Goal: Task Accomplishment & Management: Use online tool/utility

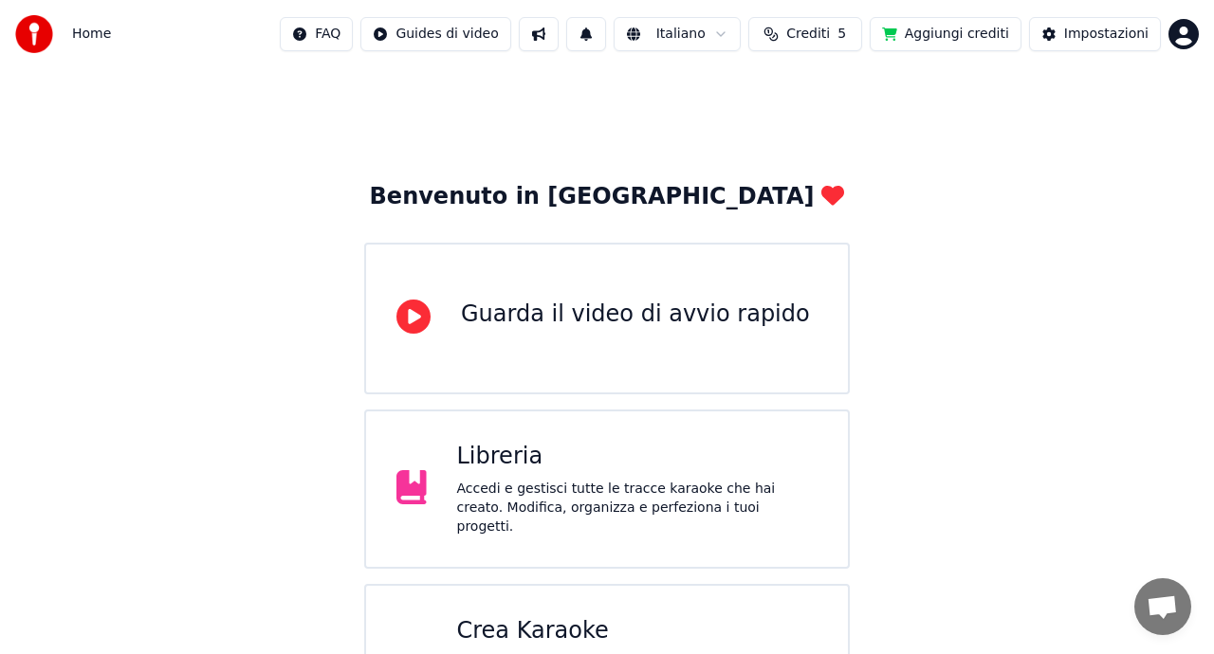
scroll to position [82, 0]
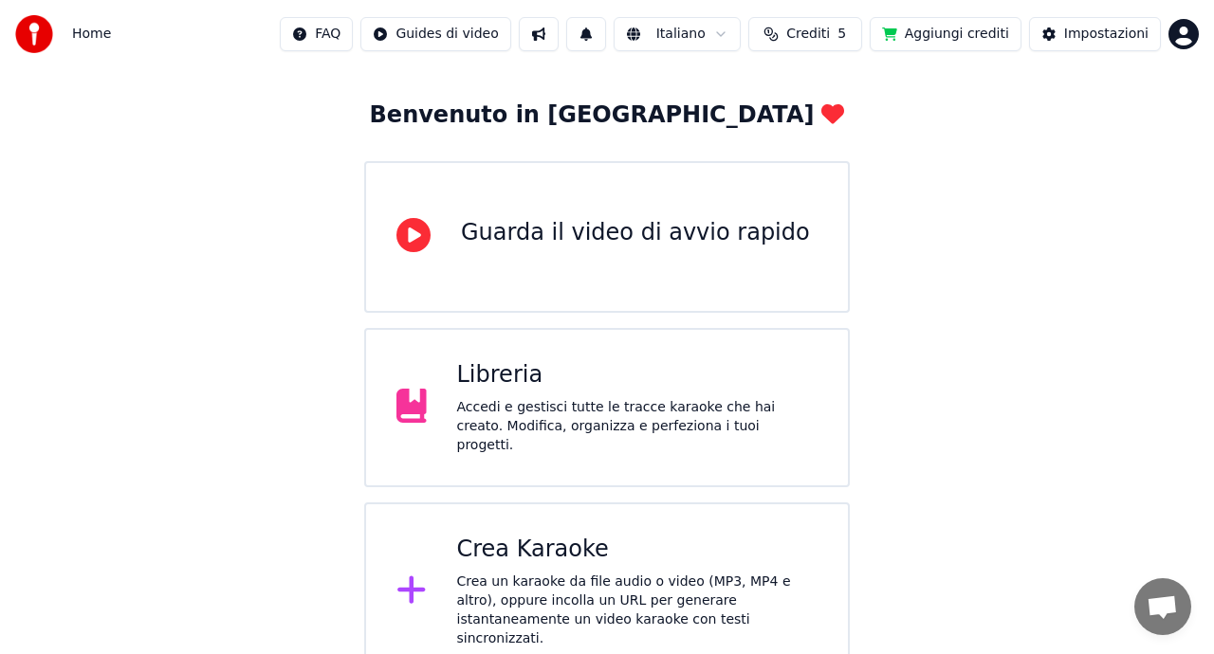
click at [569, 553] on div "Crea Karaoke" at bounding box center [637, 550] width 361 height 30
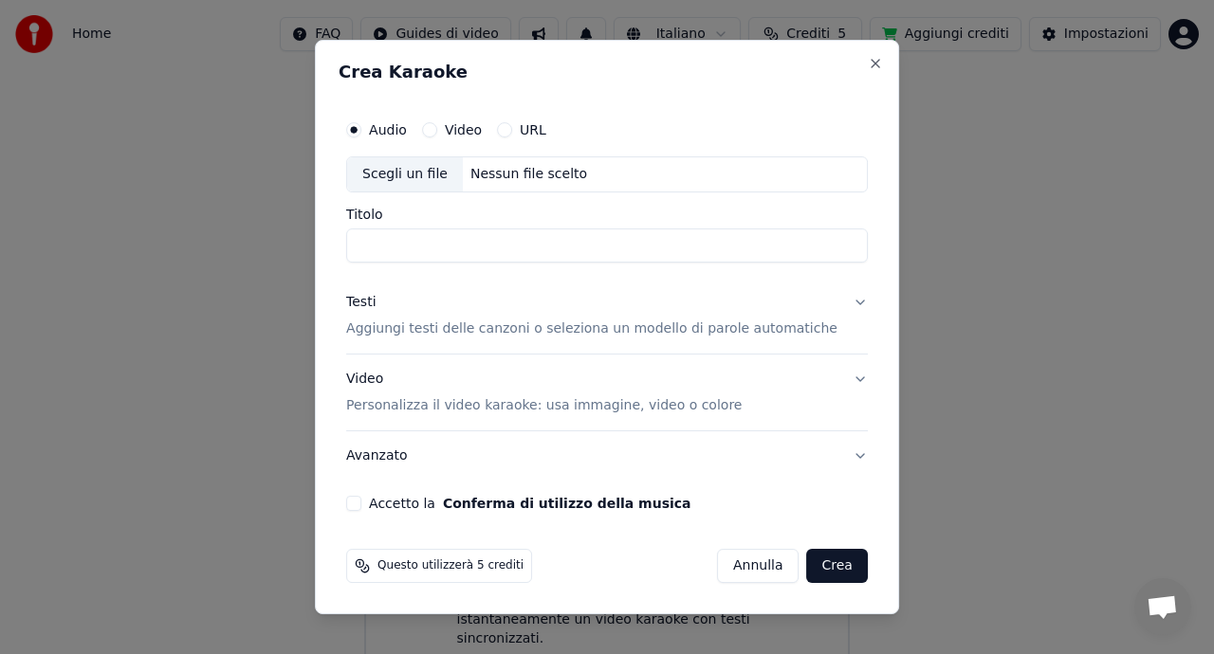
click at [424, 165] on div "Scegli un file" at bounding box center [405, 174] width 116 height 34
type input "**********"
click at [421, 332] on p "Aggiungi testi delle canzoni o seleziona un modello di parole automatiche" at bounding box center [591, 329] width 491 height 19
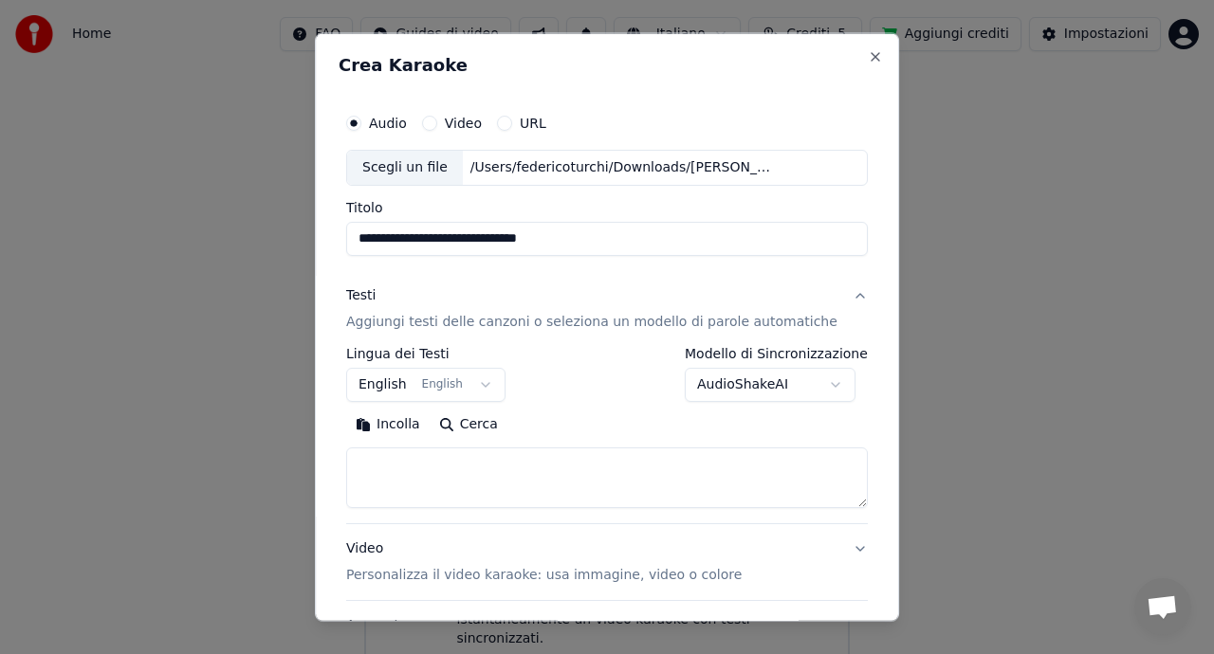
click at [394, 380] on button "English English" at bounding box center [425, 384] width 159 height 34
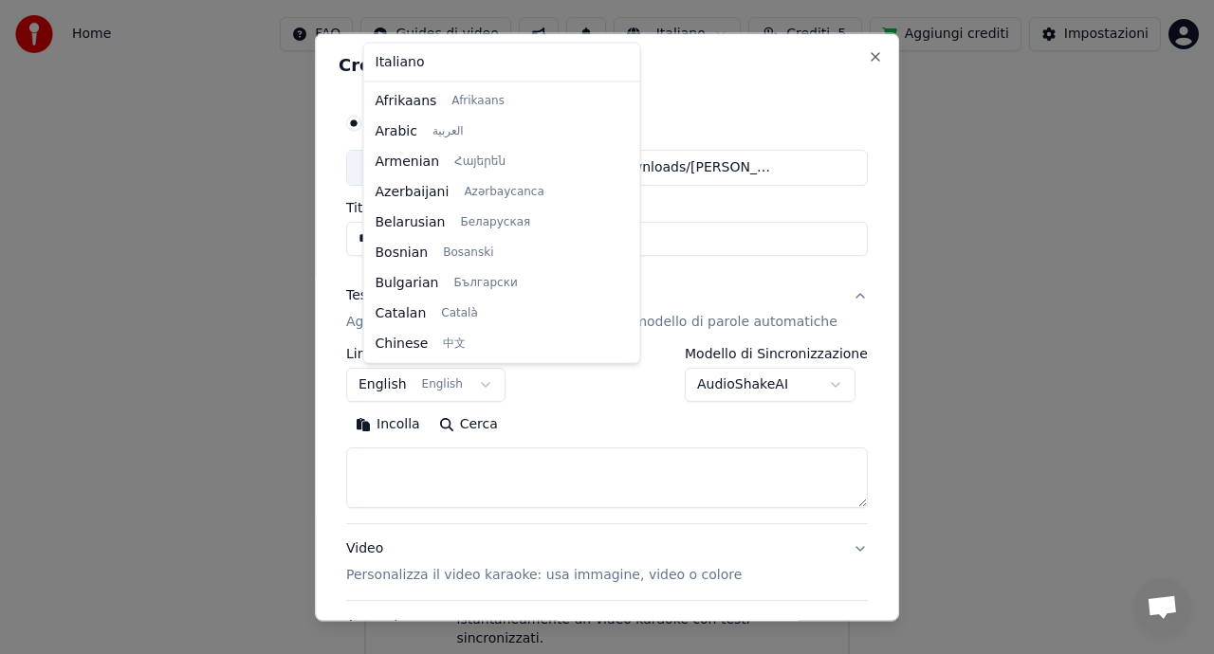
scroll to position [152, 0]
select select "**"
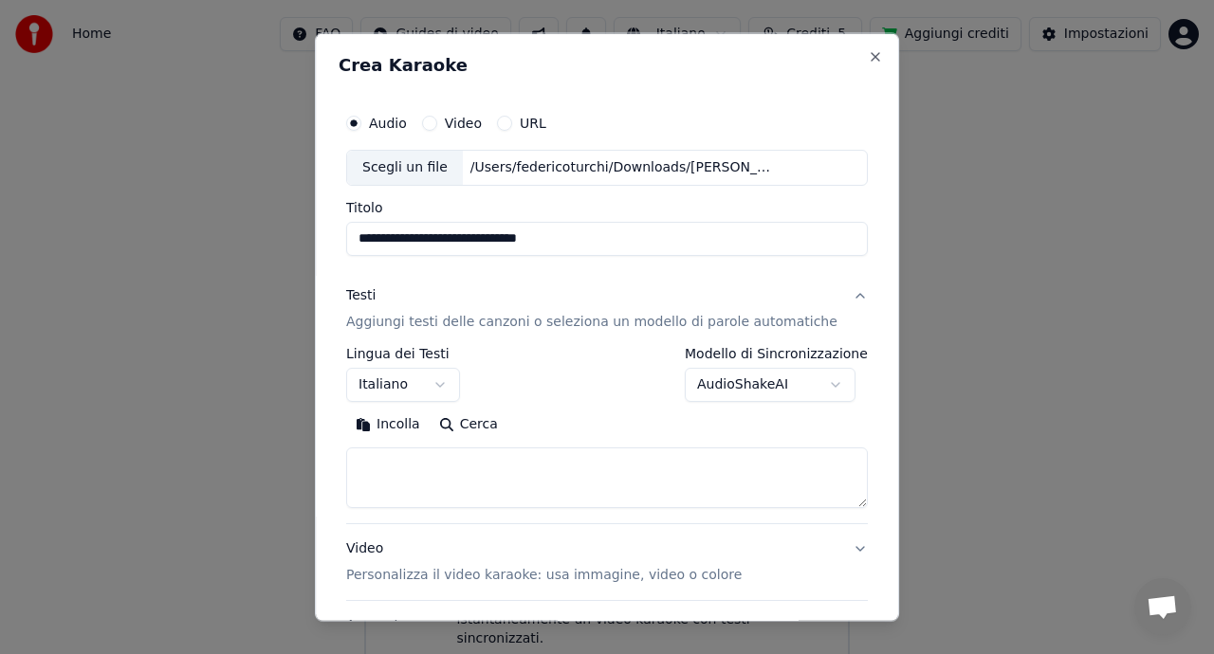
click at [408, 471] on textarea at bounding box center [607, 477] width 522 height 61
paste textarea "**********"
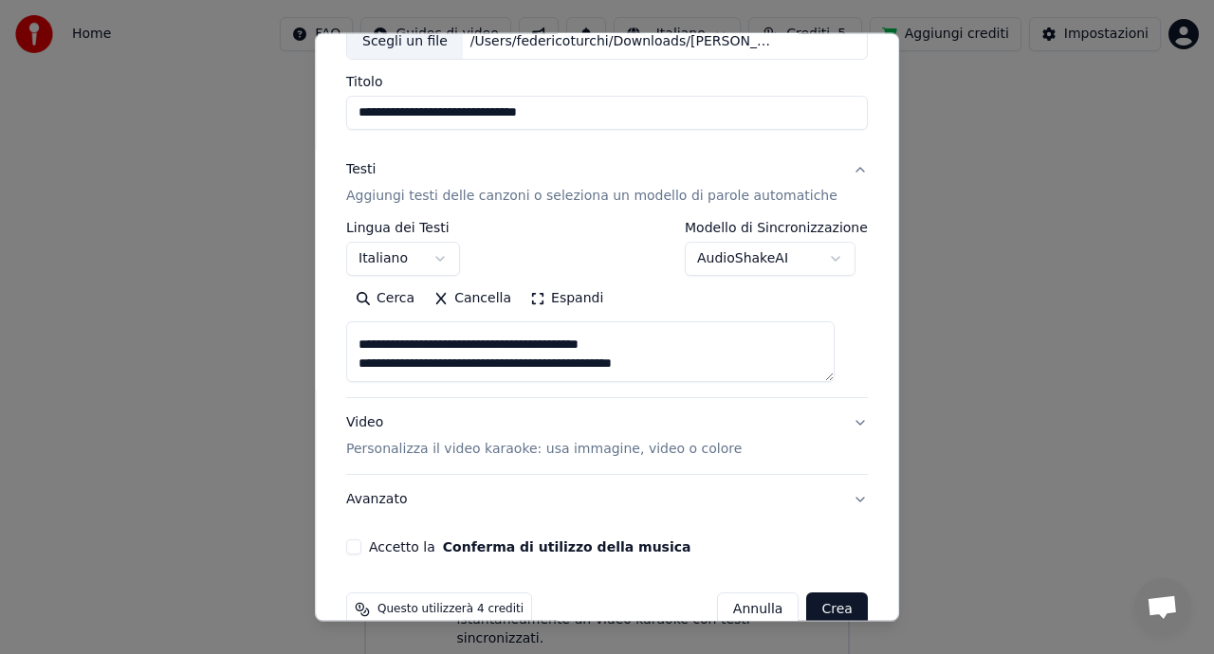
scroll to position [129, 0]
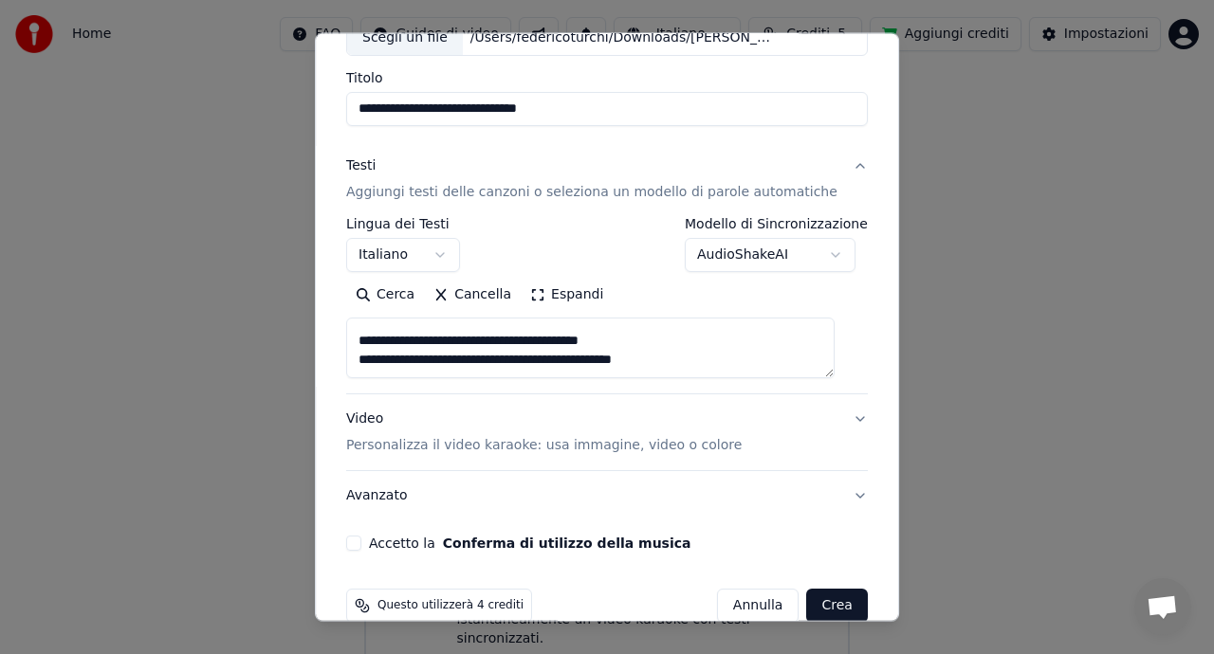
type textarea "**********"
click at [595, 452] on p "Personalizza il video karaoke: usa immagine, video o colore" at bounding box center [543, 445] width 395 height 19
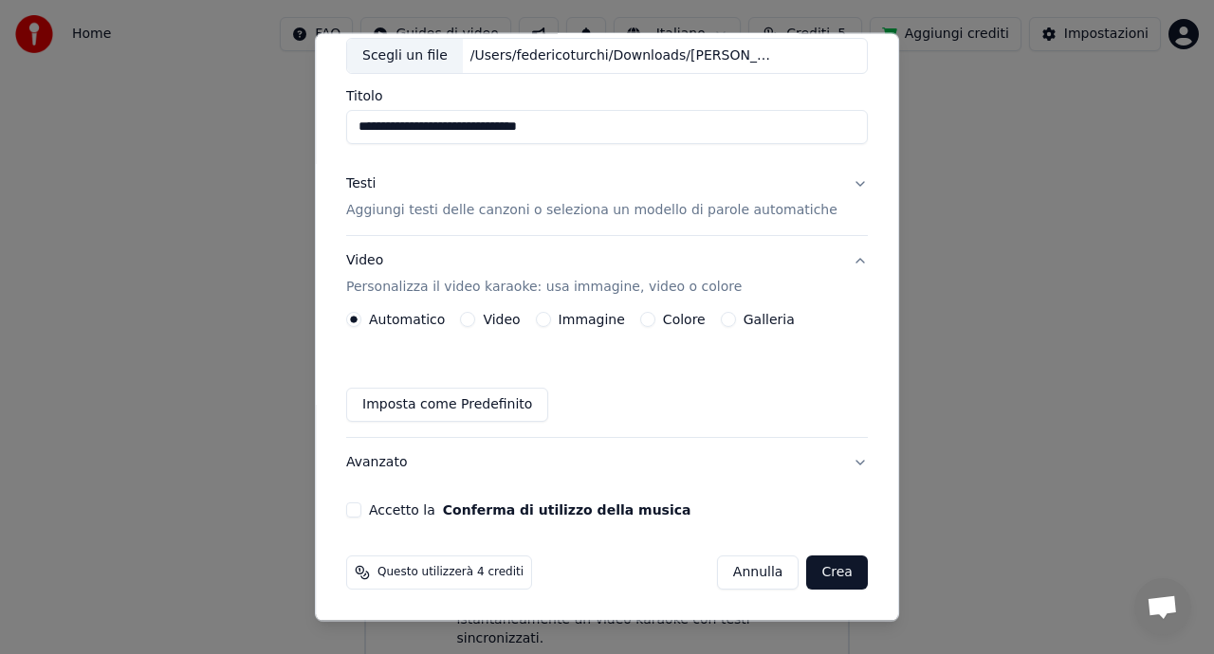
scroll to position [111, 0]
click at [551, 320] on button "Immagine" at bounding box center [543, 319] width 15 height 15
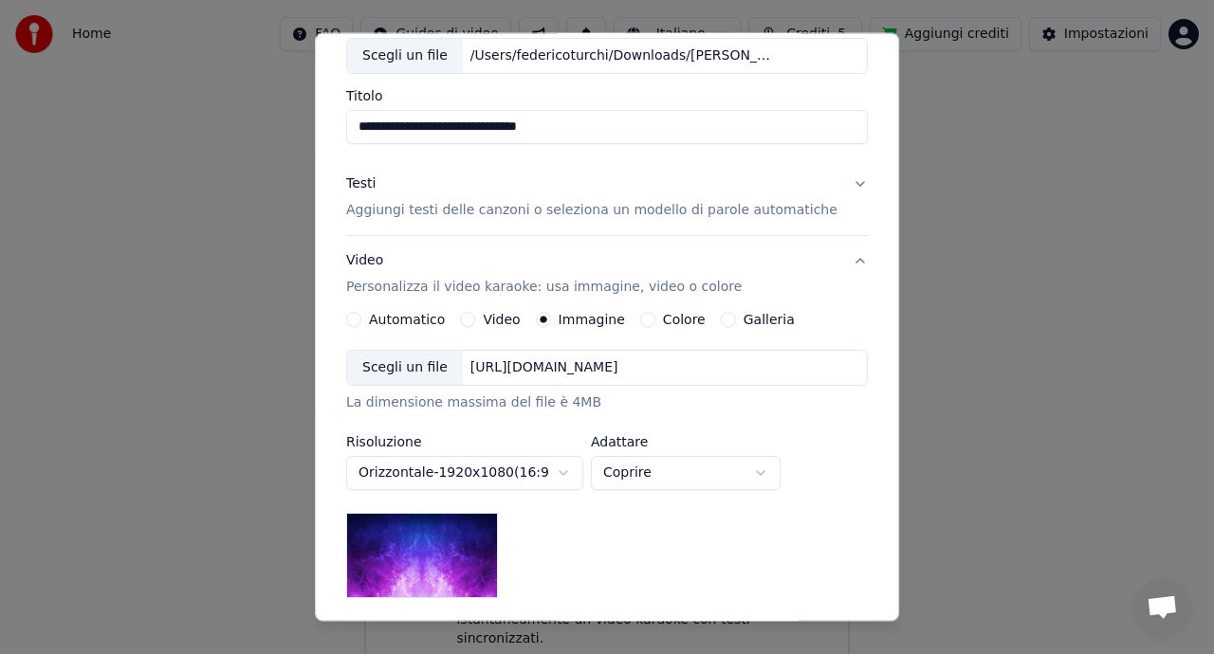
click at [409, 370] on div "Scegli un file" at bounding box center [405, 368] width 116 height 34
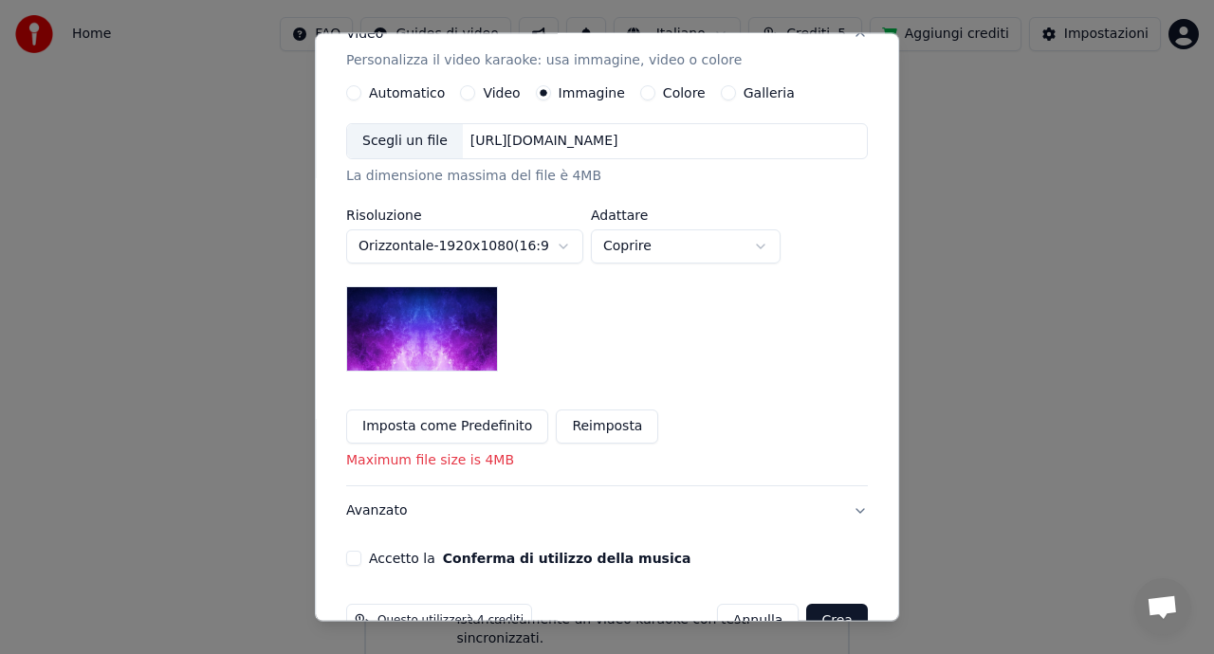
scroll to position [339, 0]
click at [416, 148] on div "Scegli un file" at bounding box center [405, 140] width 116 height 34
click at [518, 238] on button "Orizzontale - 1920 x 1080 ( 16 : 9 )" at bounding box center [464, 246] width 237 height 34
click at [447, 328] on img at bounding box center [422, 327] width 152 height 85
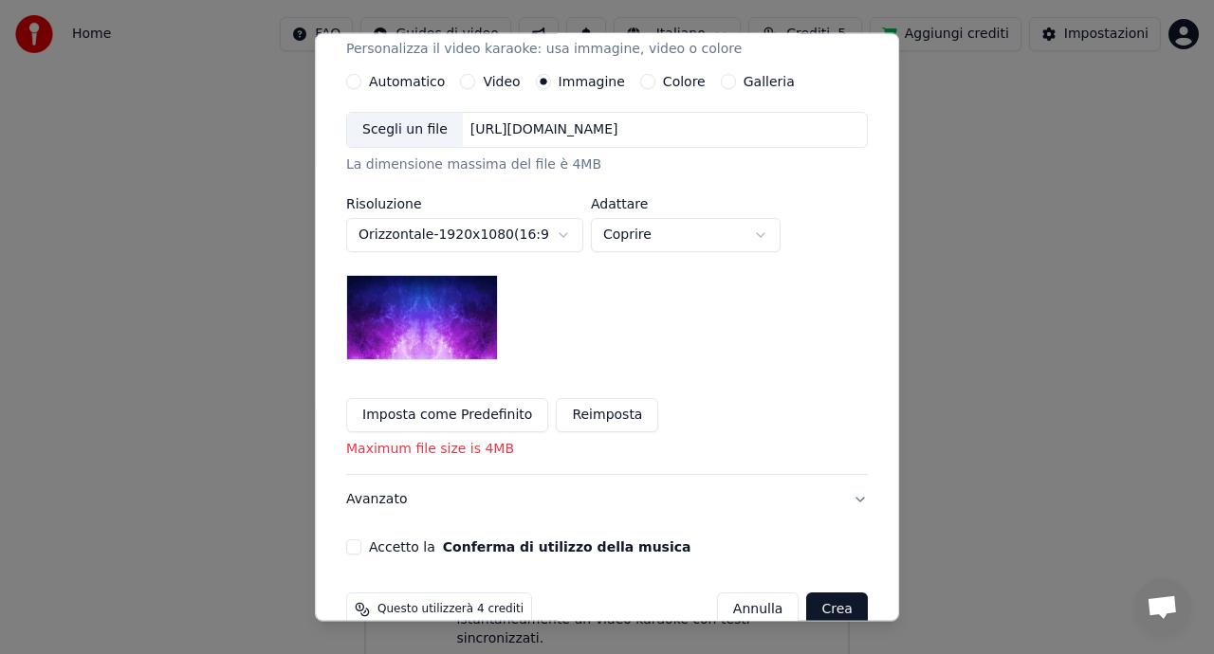
scroll to position [386, 0]
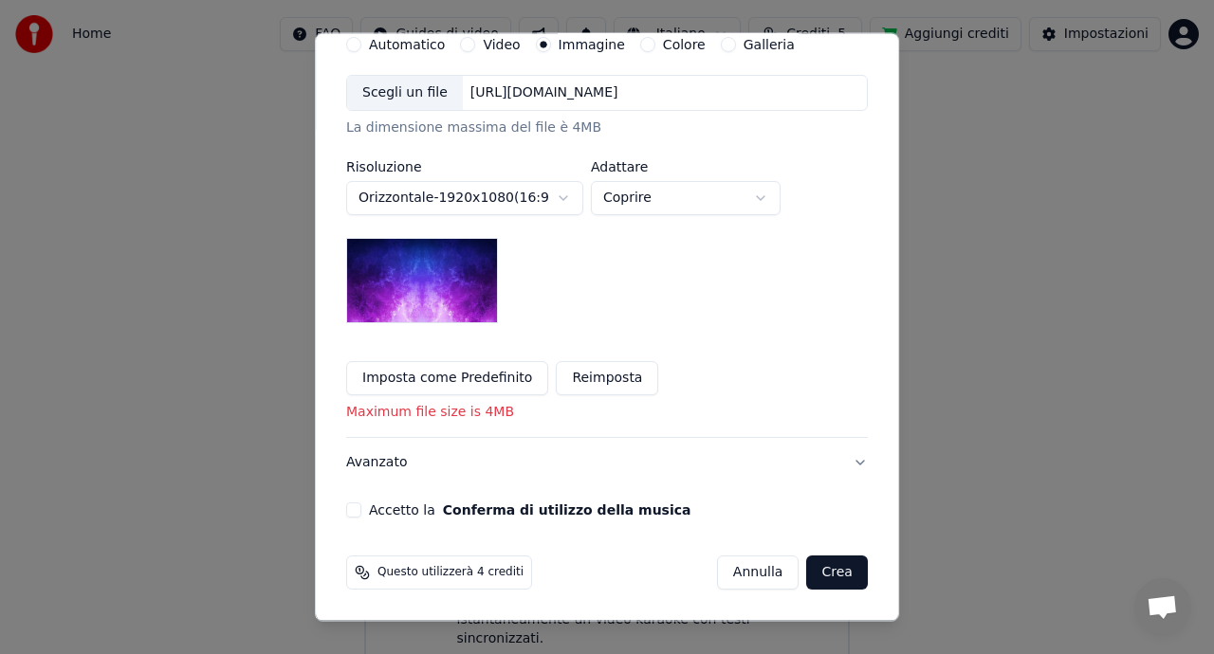
click at [361, 513] on button "Accetto la Conferma di utilizzo della musica" at bounding box center [353, 510] width 15 height 15
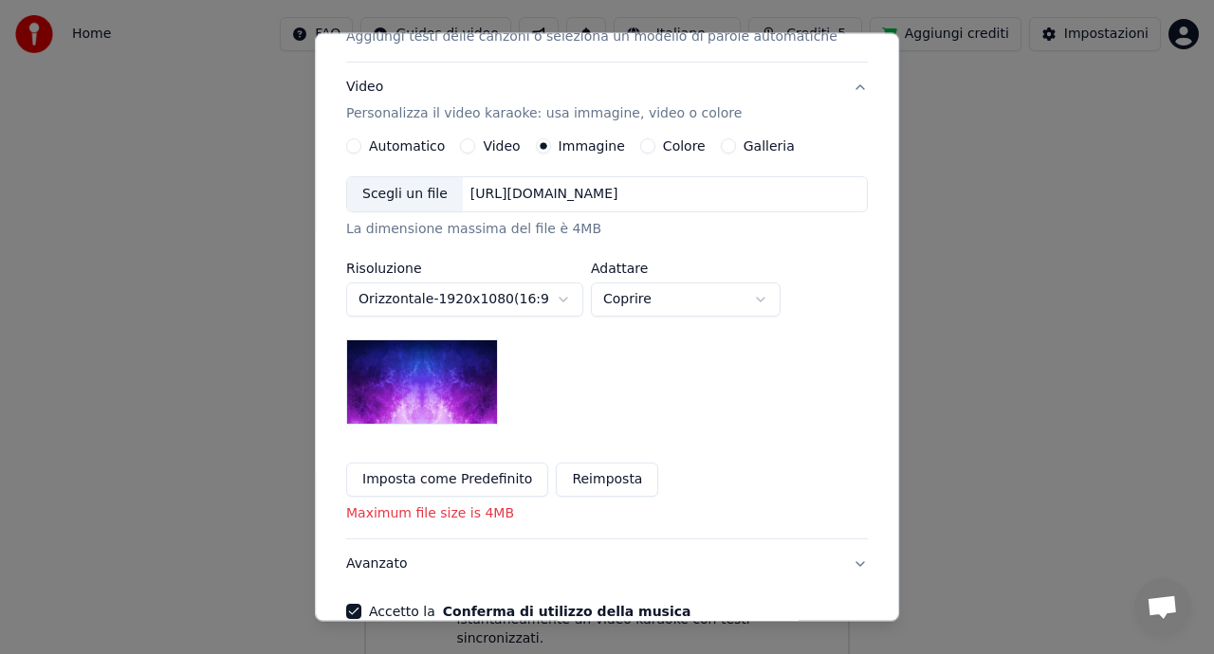
scroll to position [285, 0]
click at [611, 473] on button "Reimposta" at bounding box center [607, 479] width 102 height 34
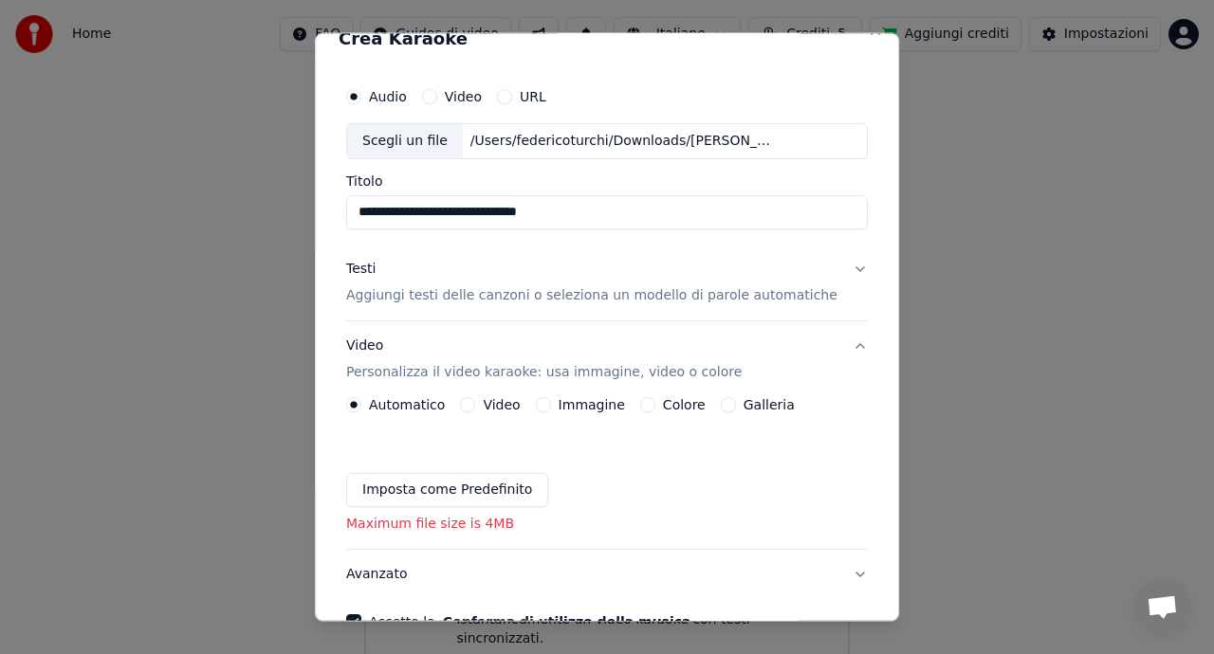
scroll to position [14, 0]
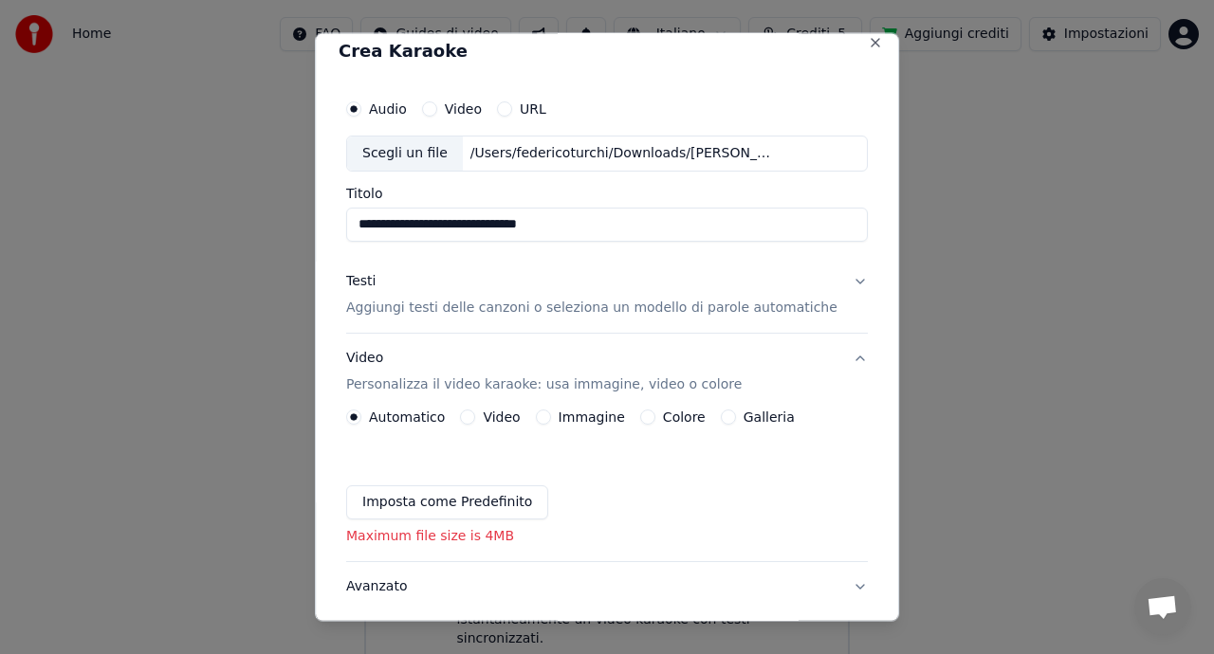
click at [551, 419] on button "Immagine" at bounding box center [543, 416] width 15 height 15
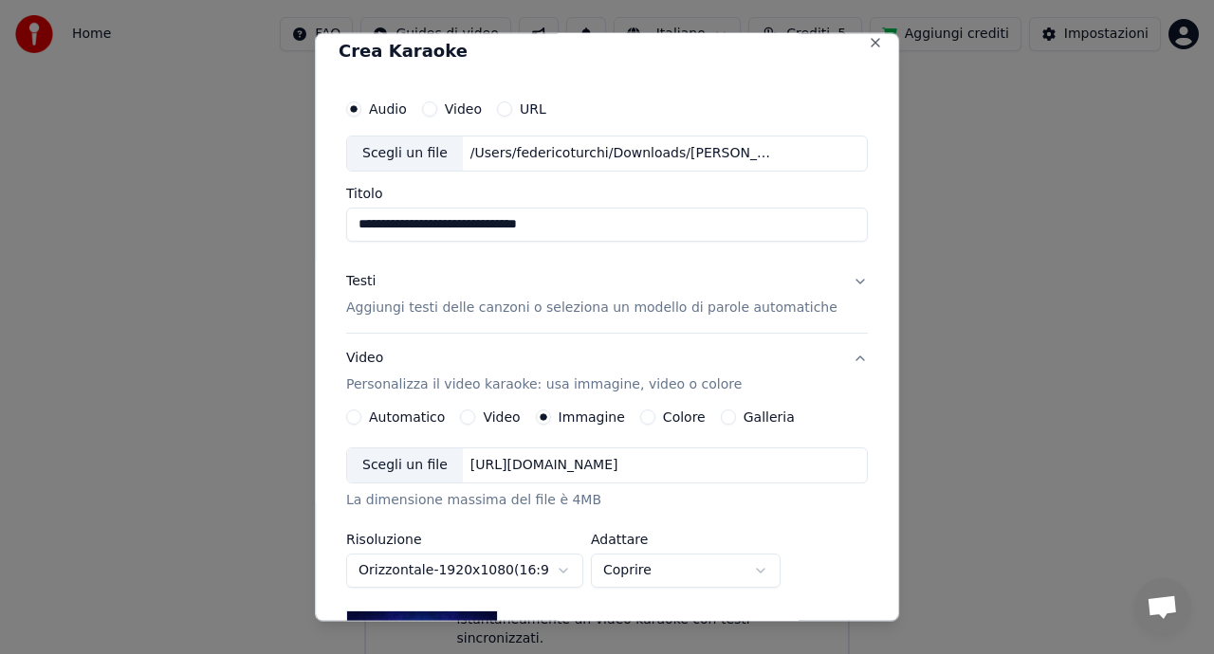
click at [429, 464] on div "Scegli un file" at bounding box center [405, 465] width 116 height 34
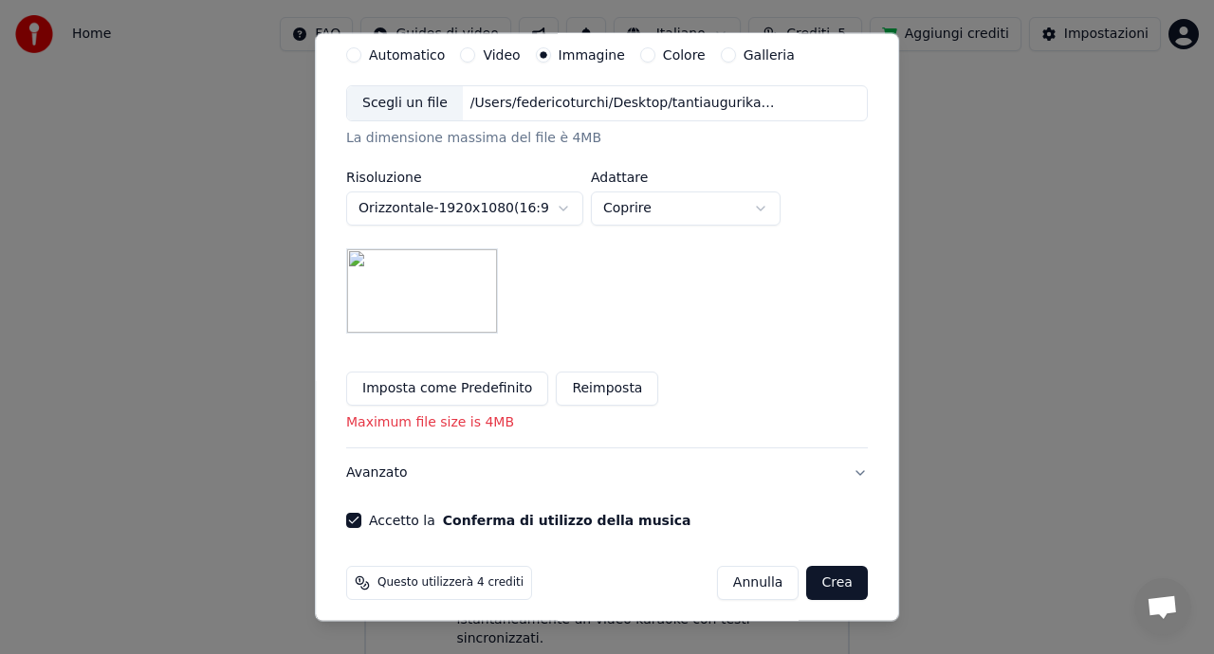
scroll to position [386, 0]
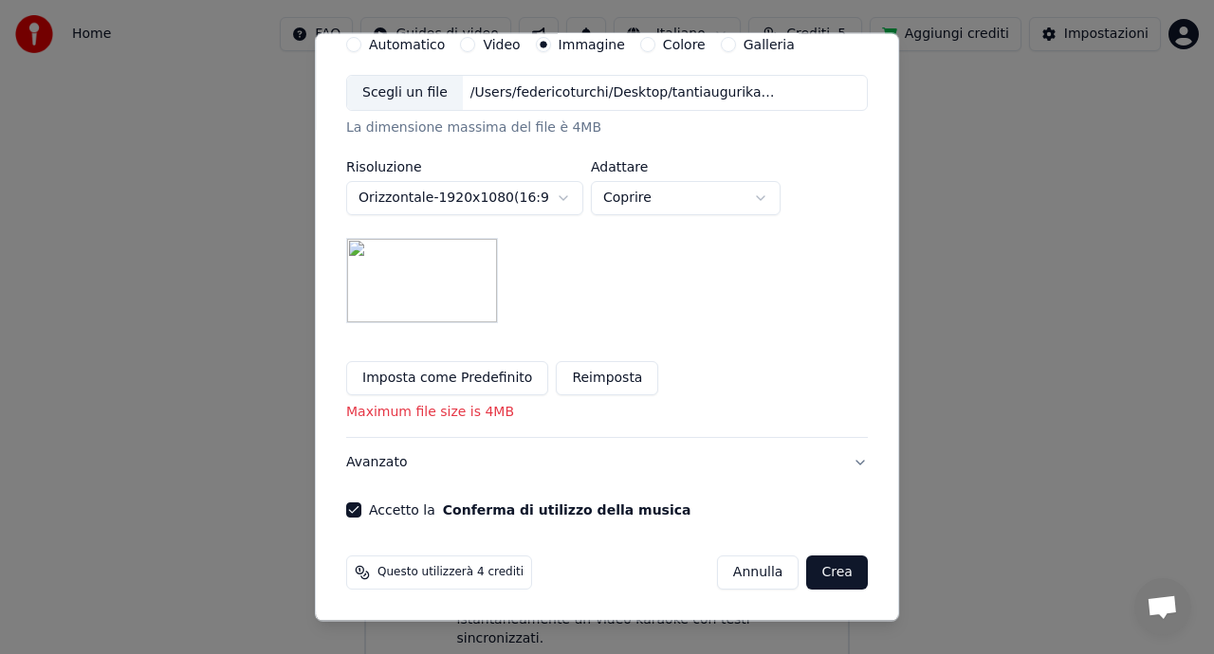
click at [825, 575] on button "Crea" at bounding box center [837, 573] width 61 height 34
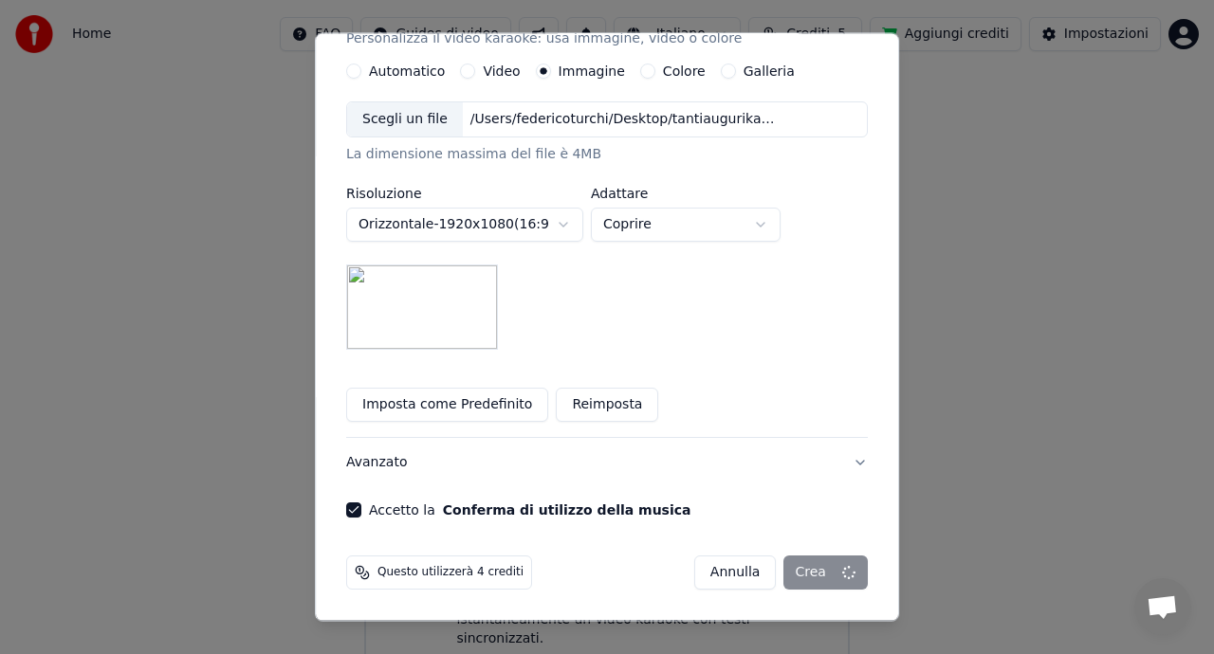
scroll to position [359, 0]
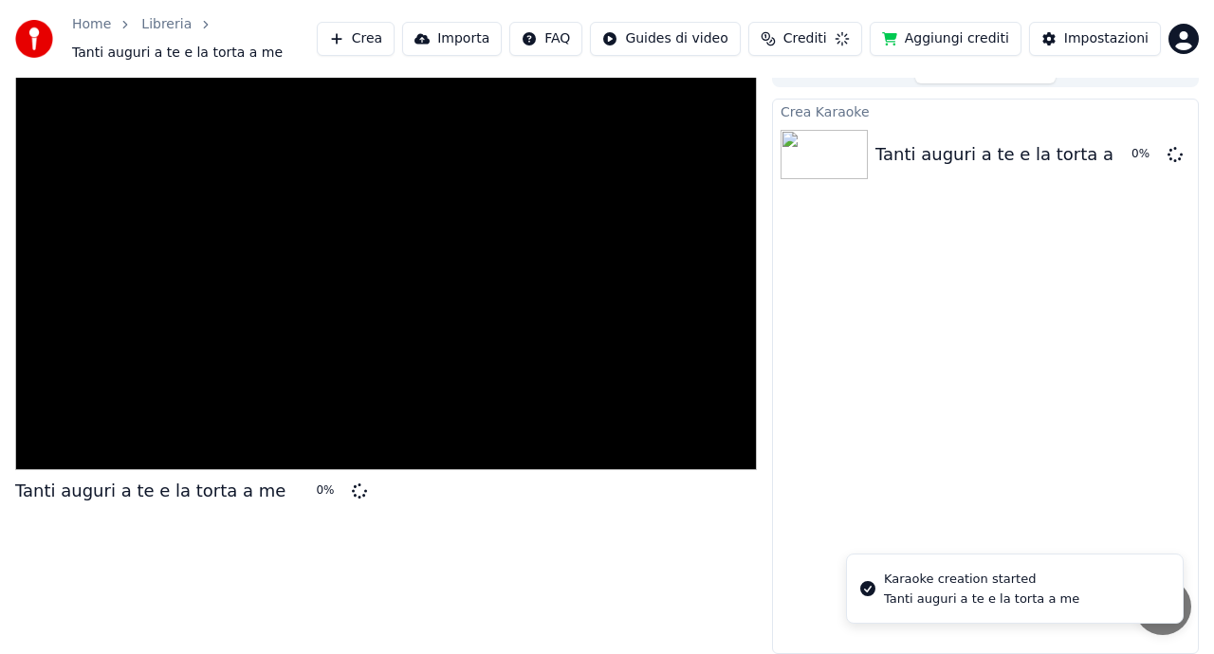
scroll to position [25, 0]
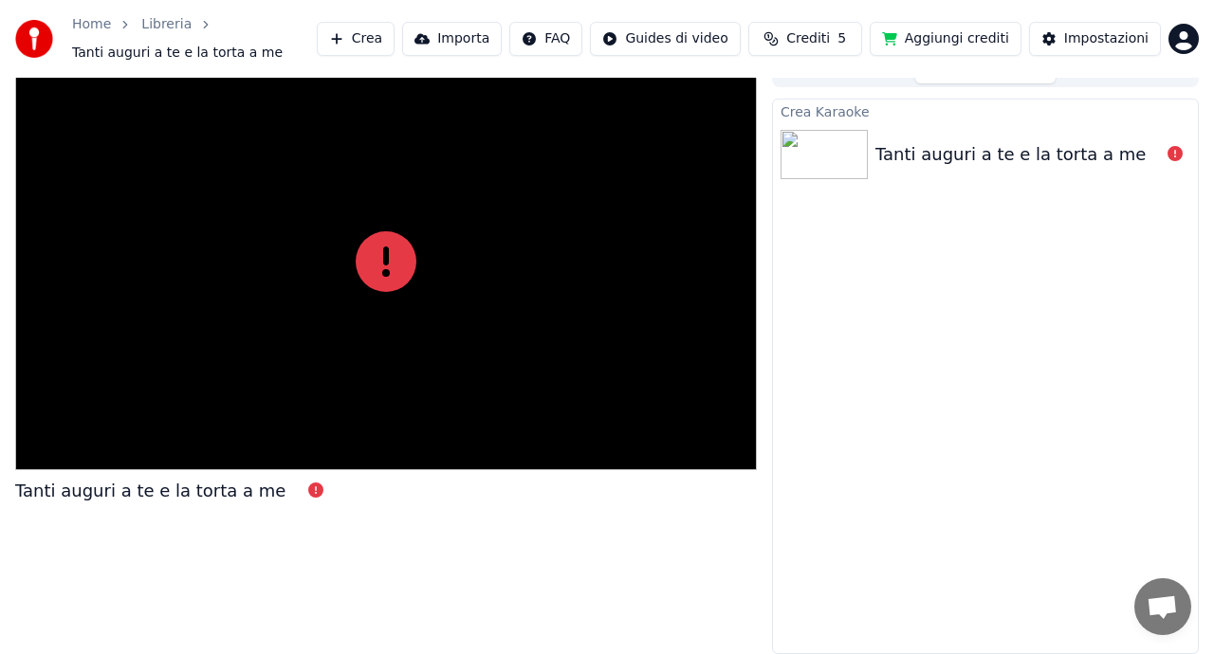
click at [875, 151] on div "Tanti auguri a te e la torta a me" at bounding box center [1010, 154] width 270 height 27
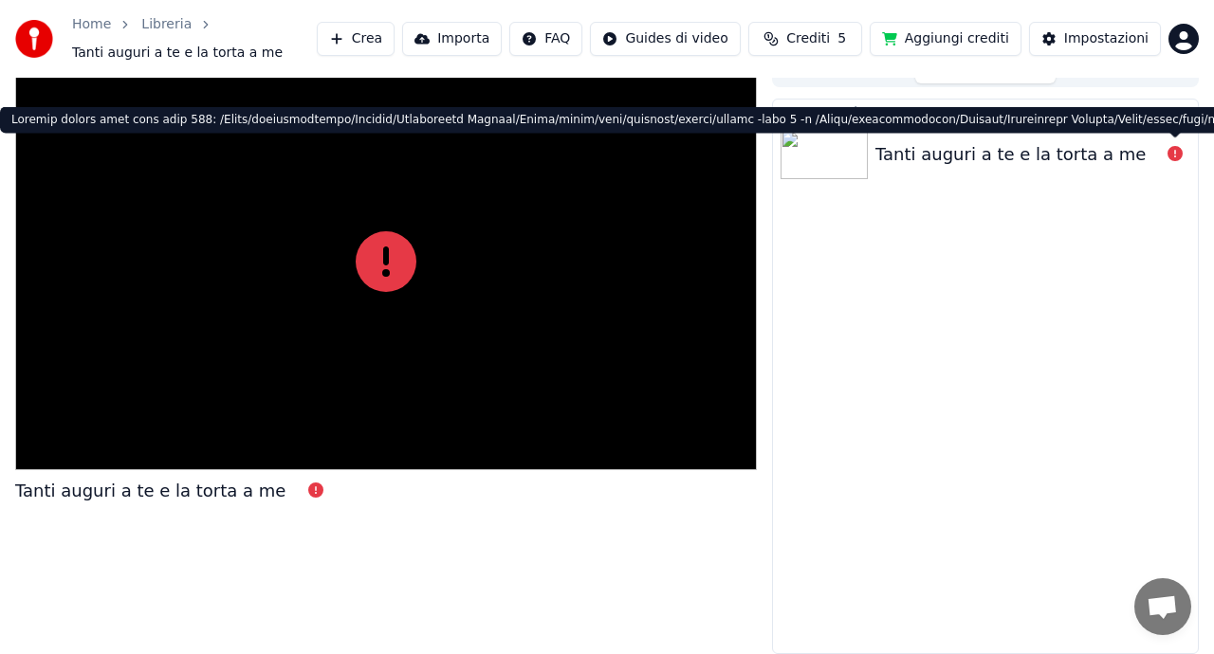
click at [1175, 153] on icon at bounding box center [1174, 153] width 15 height 15
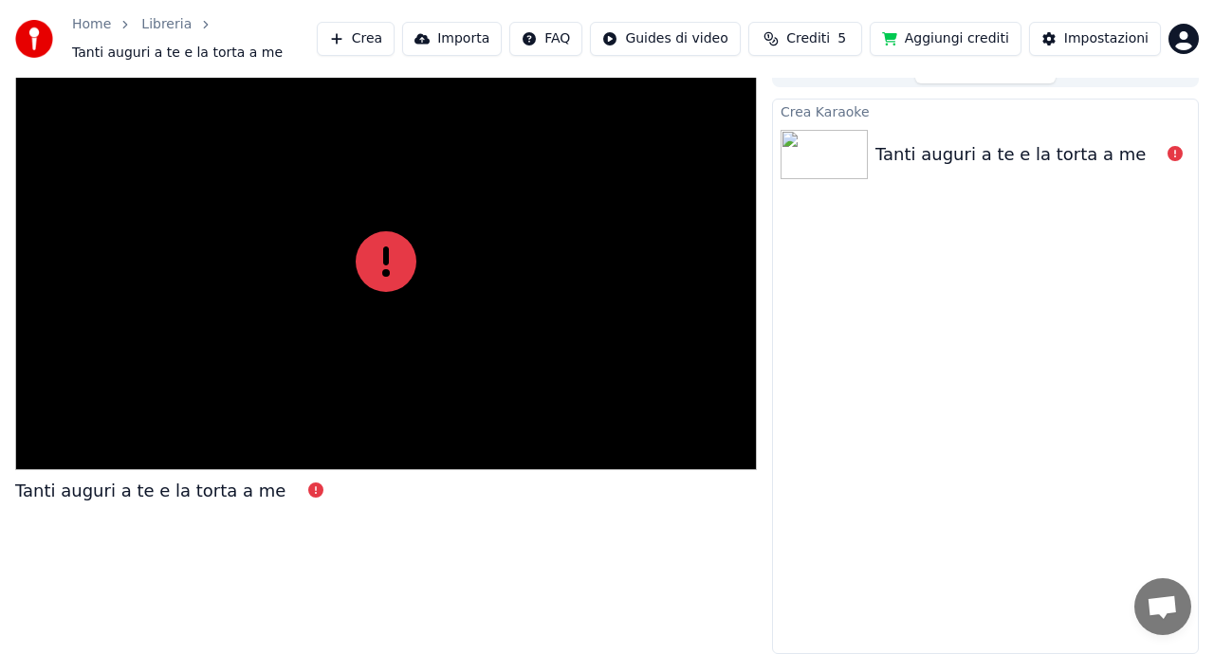
click at [1175, 153] on icon at bounding box center [1174, 153] width 15 height 15
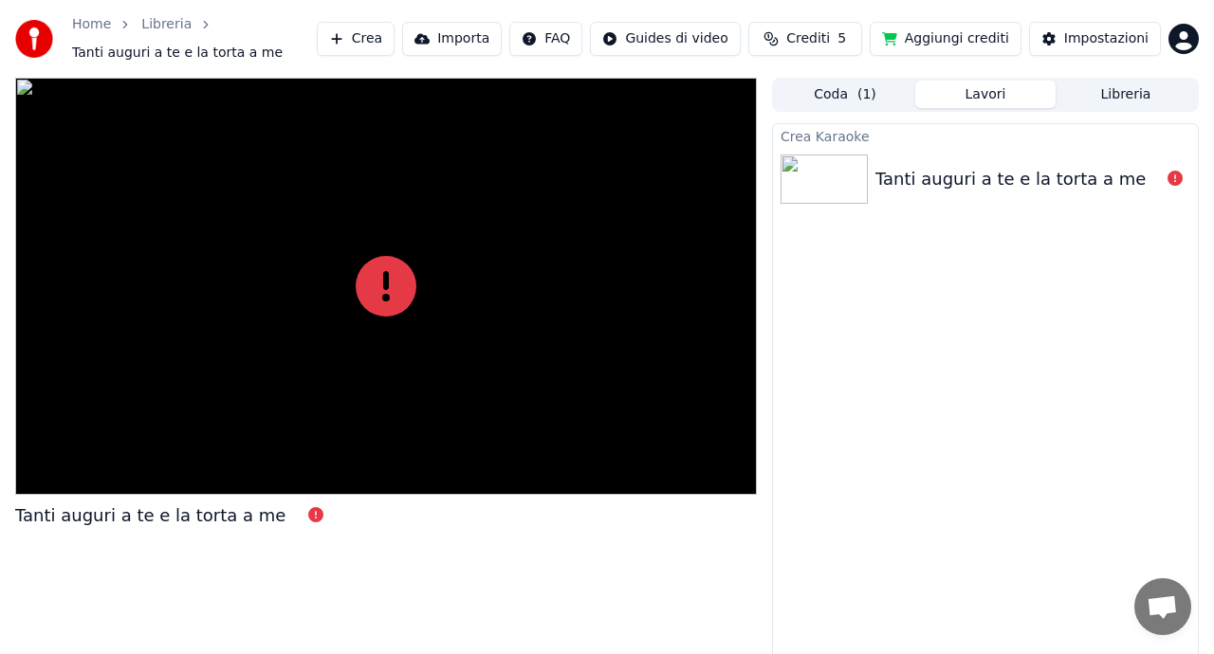
click at [828, 93] on button "Coda ( 1 )" at bounding box center [845, 95] width 140 height 28
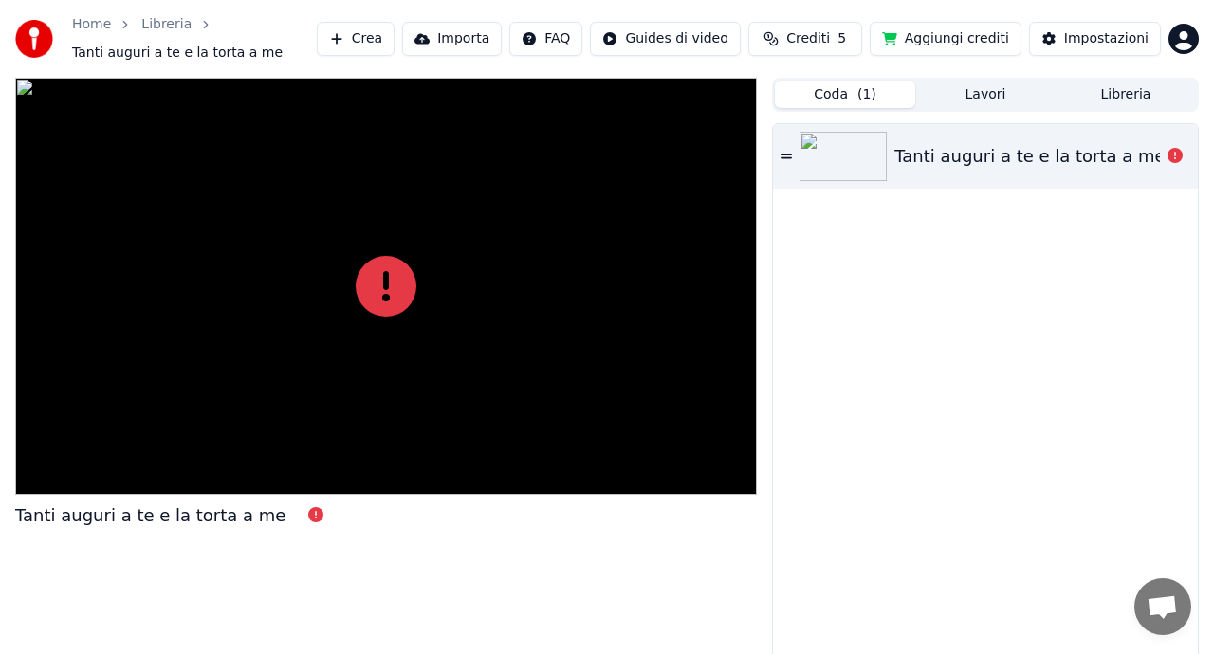
click at [787, 156] on icon at bounding box center [785, 156] width 11 height 5
click at [846, 160] on img at bounding box center [842, 156] width 87 height 49
click at [819, 158] on img at bounding box center [842, 156] width 87 height 49
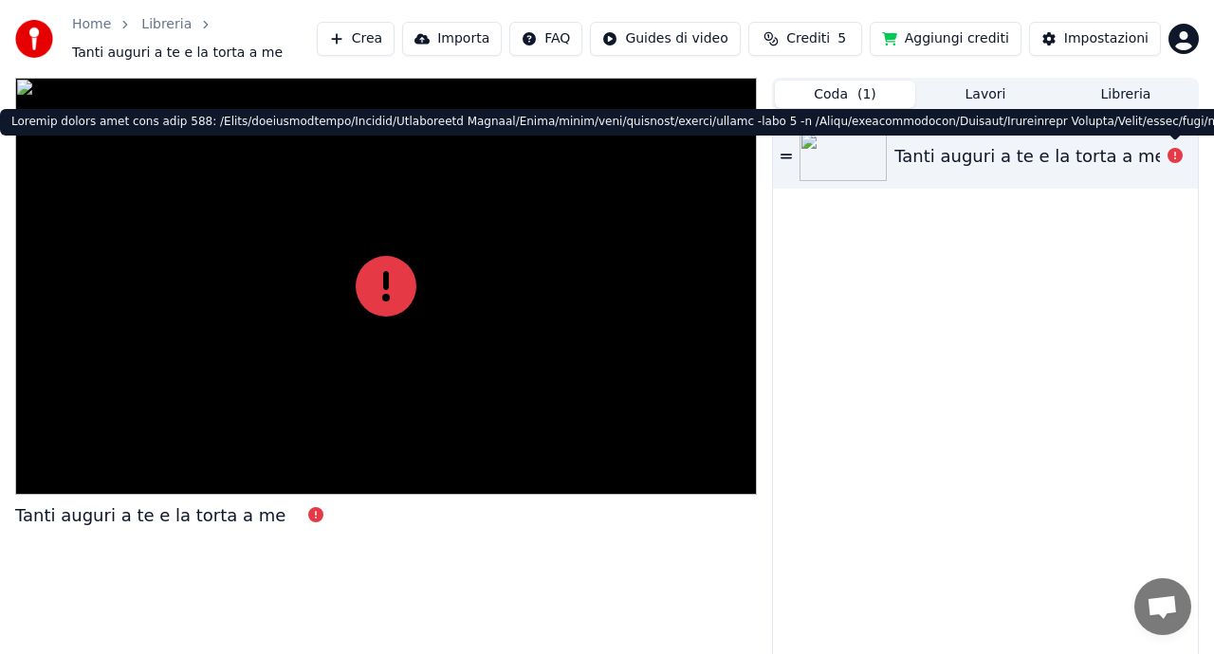
click at [1171, 155] on icon at bounding box center [1174, 155] width 15 height 15
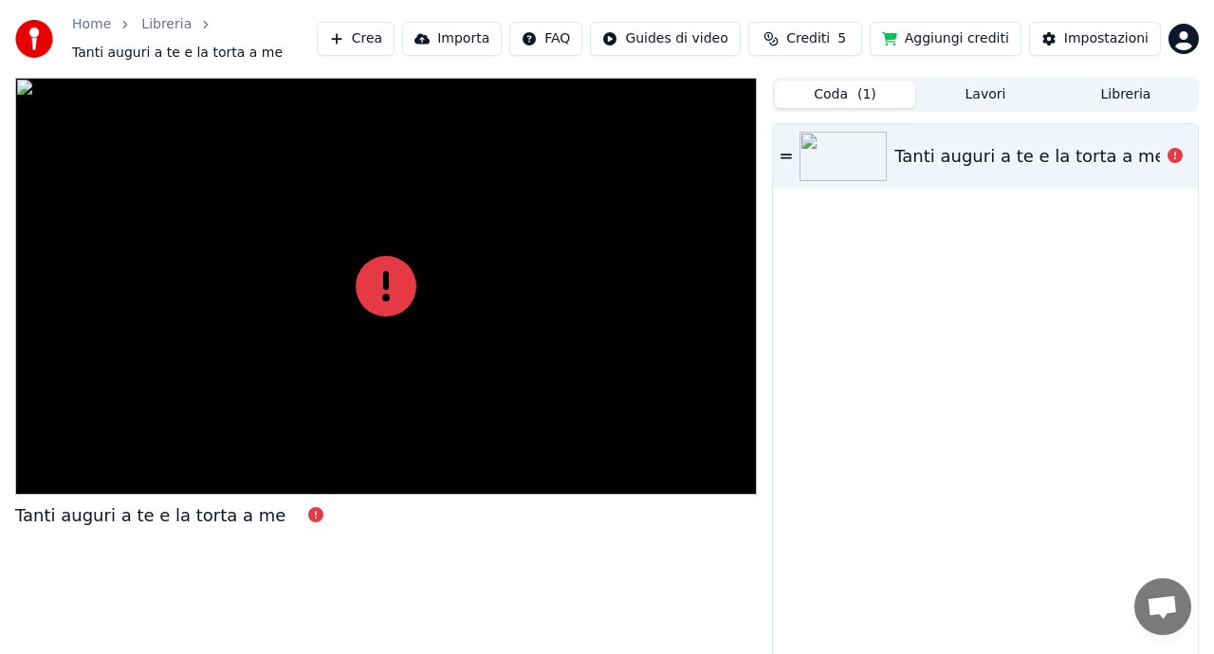
click at [785, 152] on icon at bounding box center [785, 156] width 11 height 13
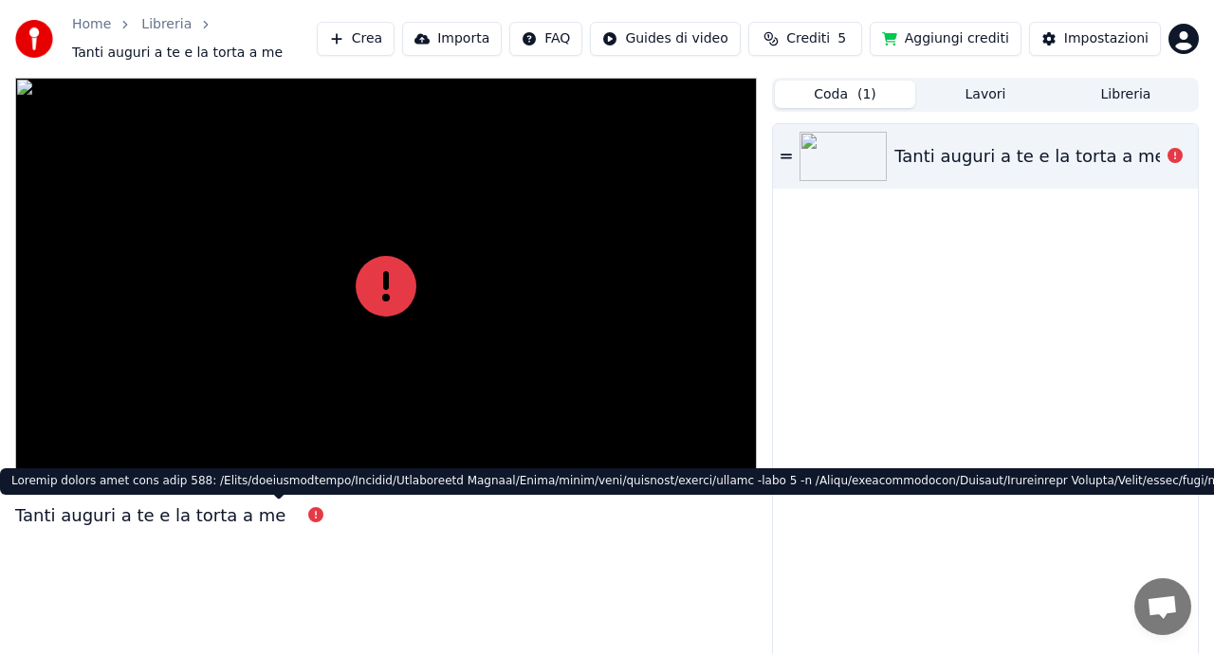
click at [308, 521] on icon at bounding box center [315, 514] width 15 height 15
